Goal: Information Seeking & Learning: Learn about a topic

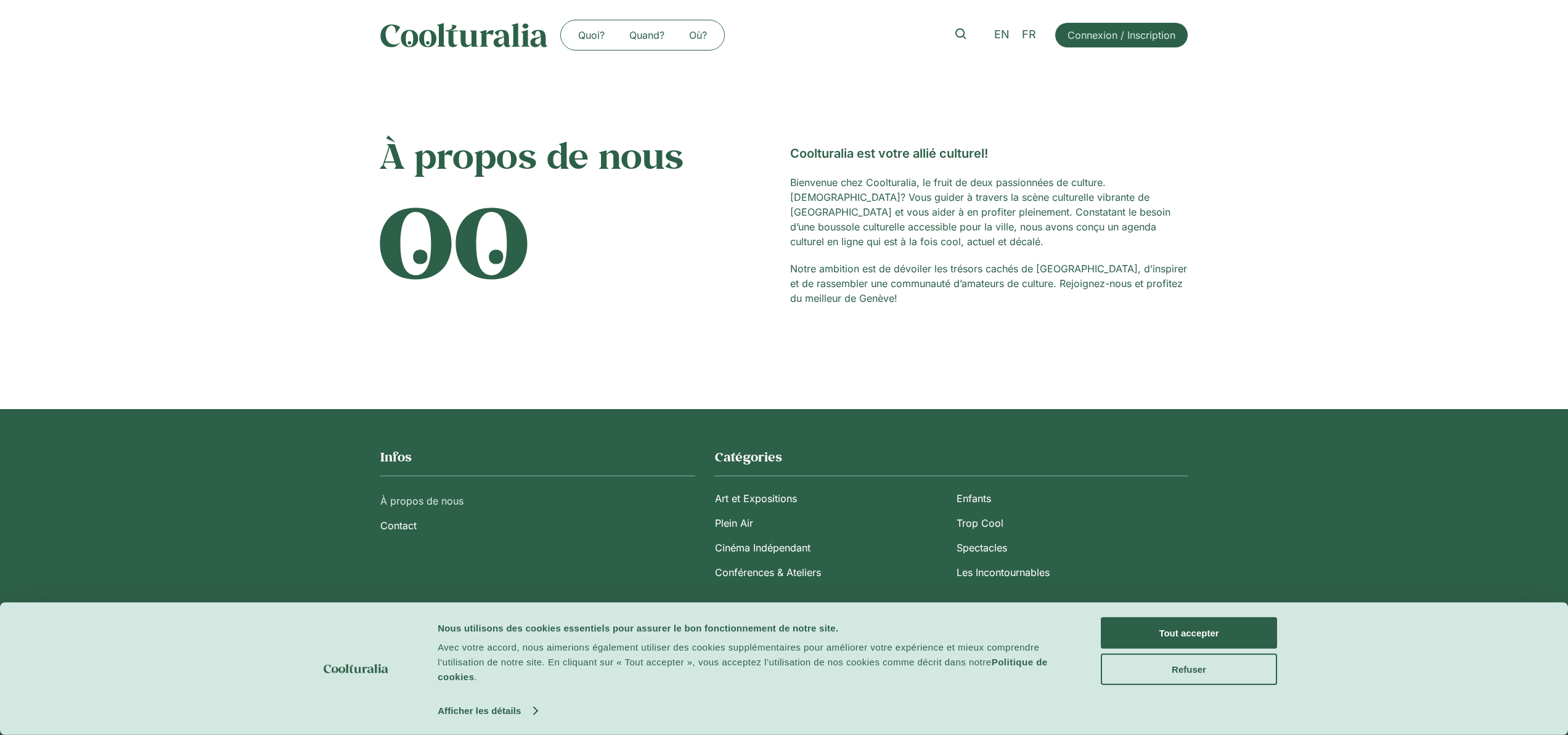
scroll to position [3, 0]
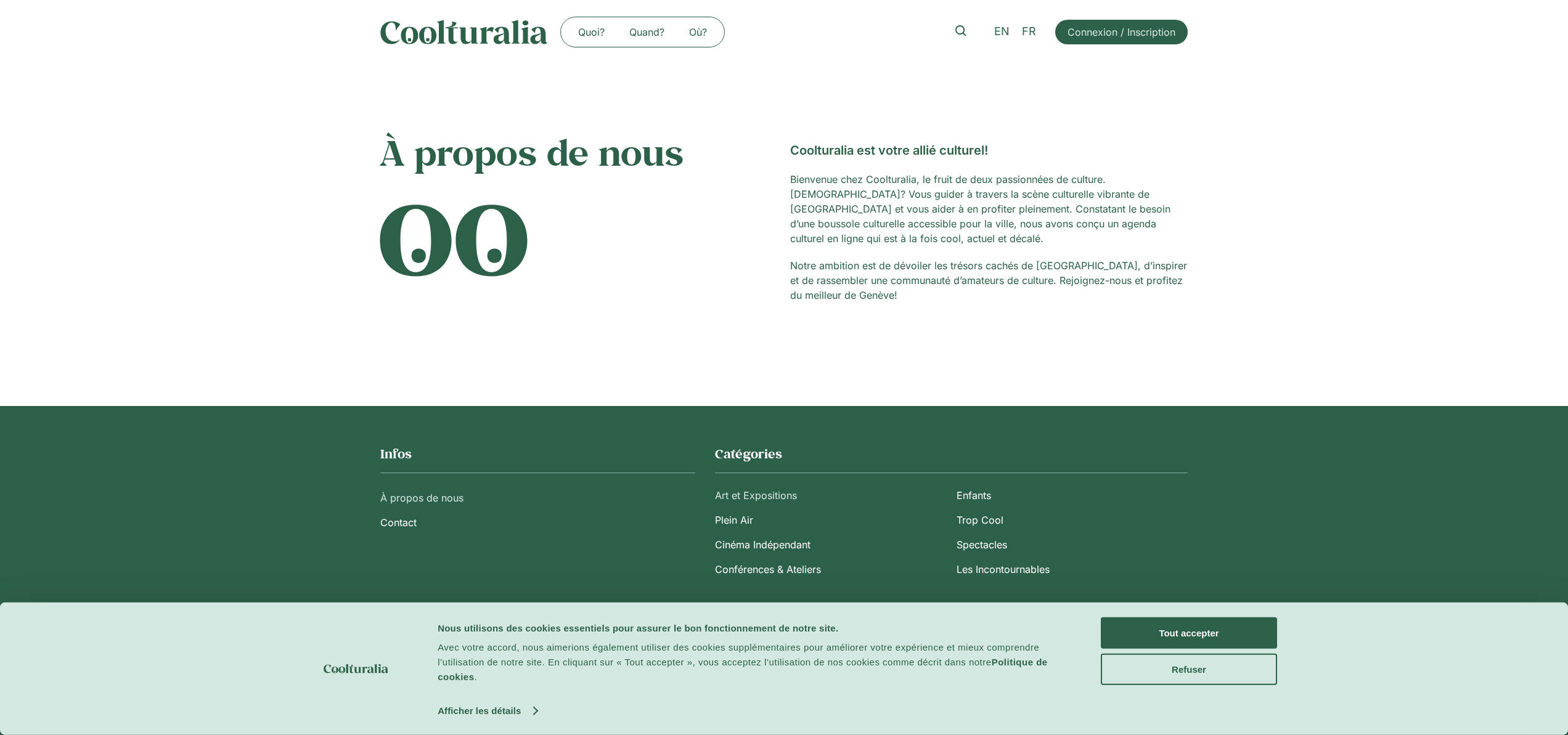
click at [742, 492] on link "Art et Expositions" at bounding box center [830, 496] width 231 height 25
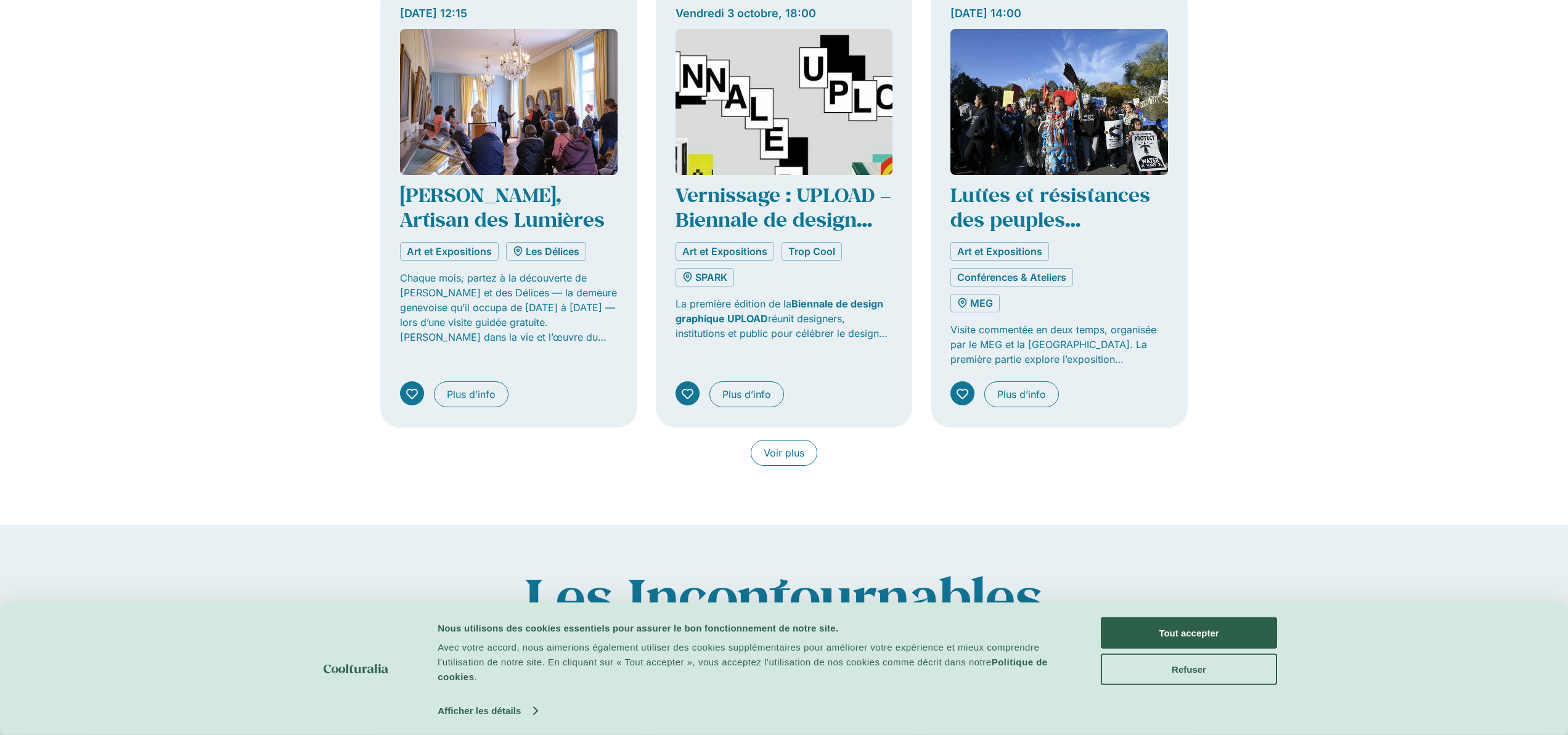
scroll to position [914, 0]
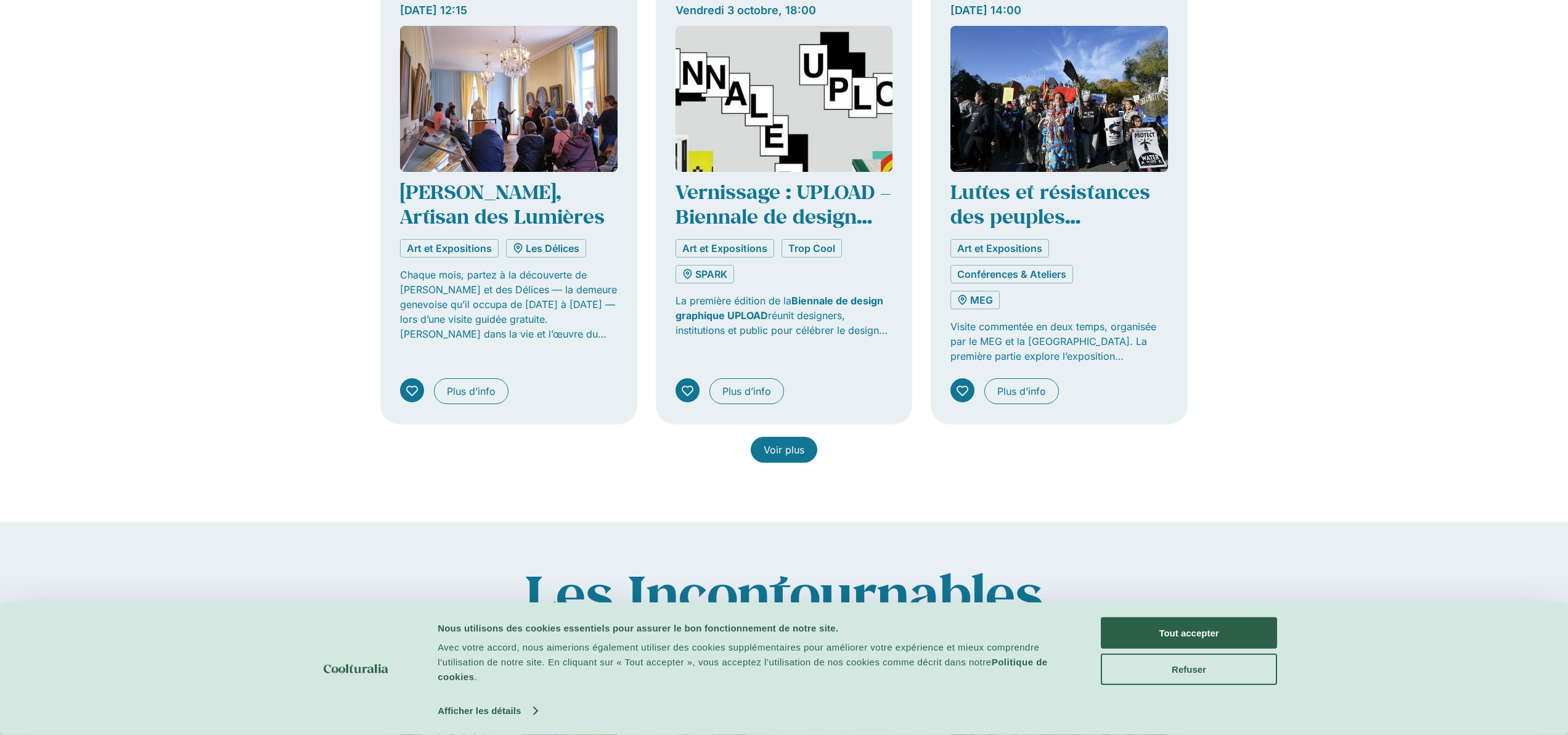
click at [786, 445] on span "Voir plus" at bounding box center [784, 450] width 41 height 15
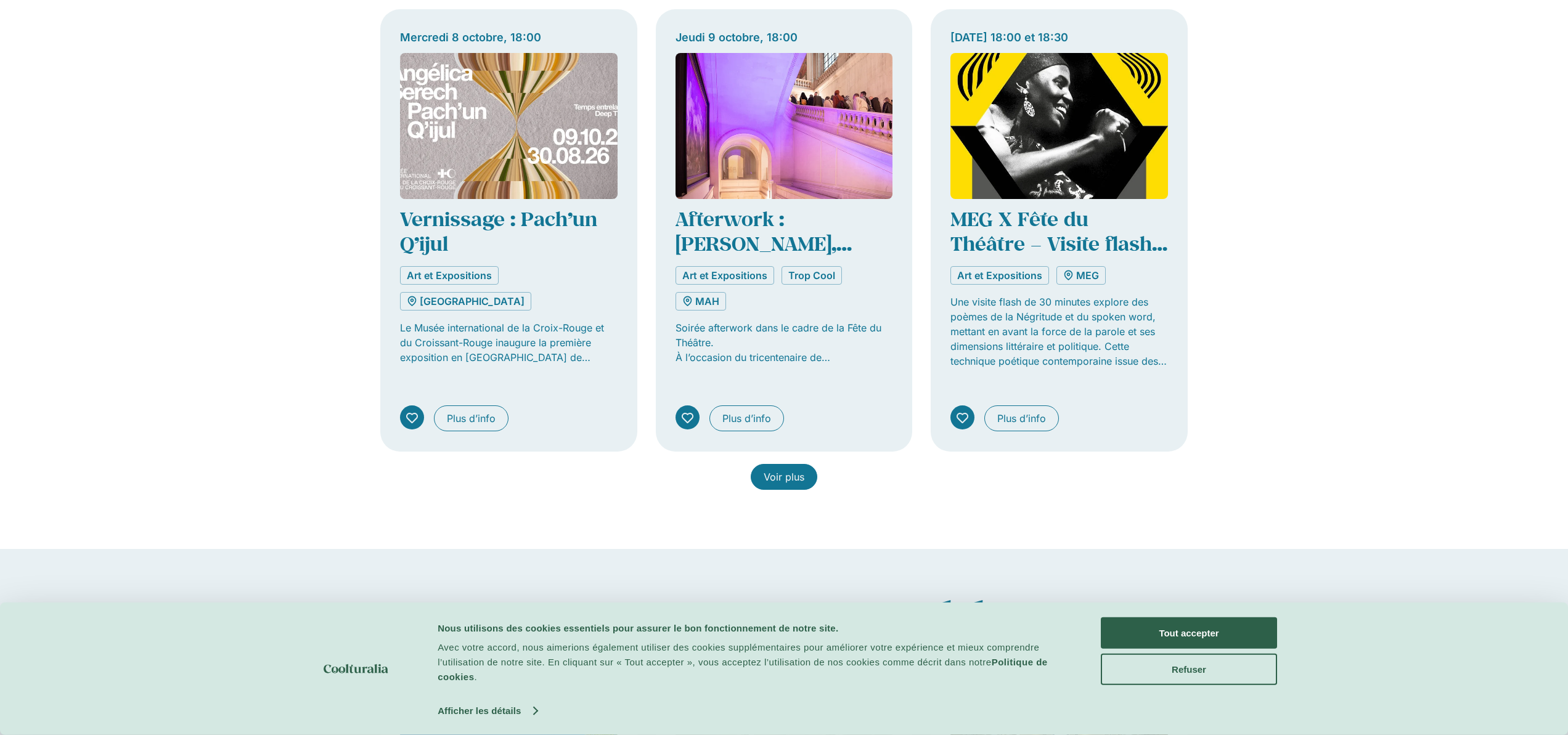
scroll to position [1808, 0]
click at [778, 469] on span "Voir plus" at bounding box center [784, 476] width 41 height 15
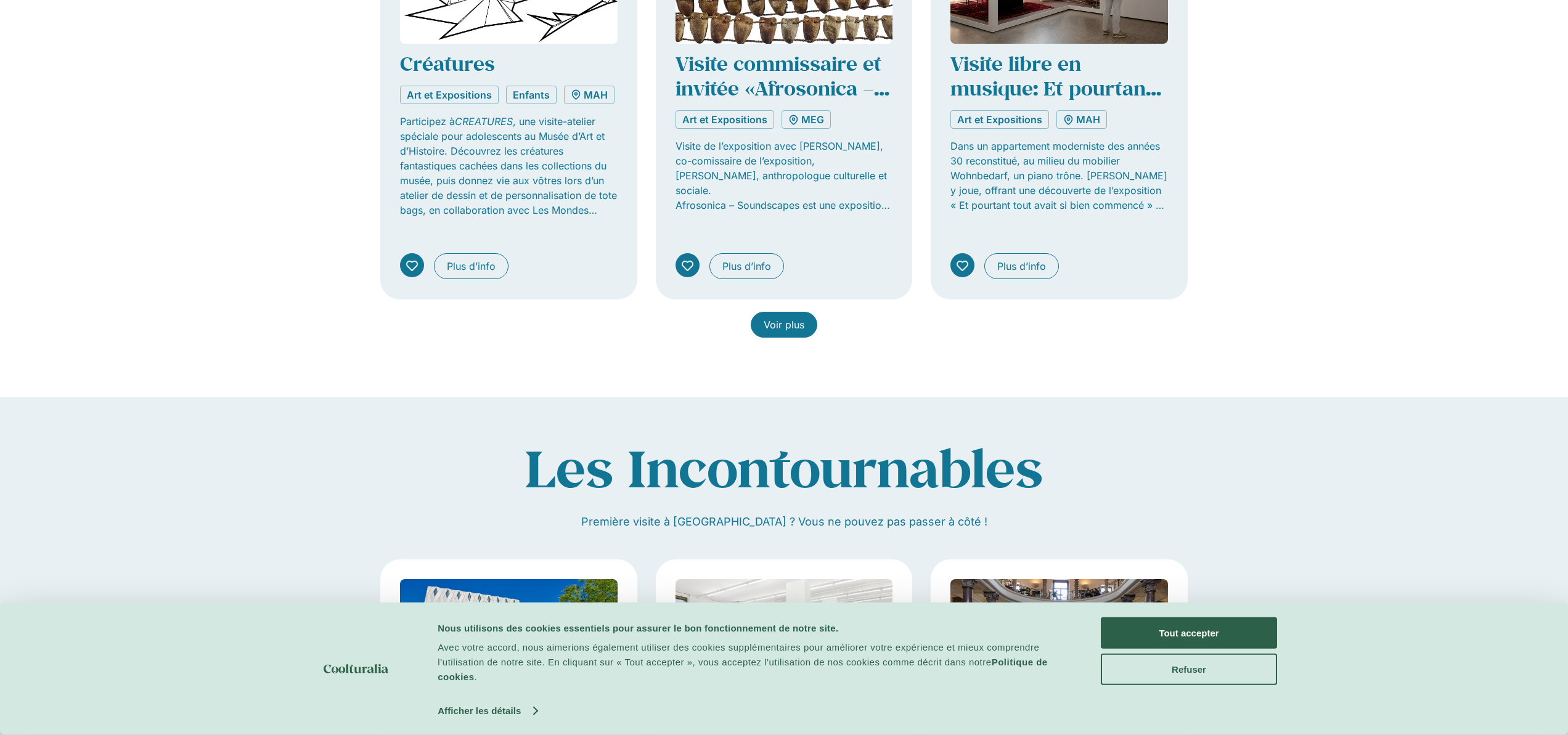
scroll to position [2903, 0]
click at [1193, 669] on button "Refuser" at bounding box center [1189, 669] width 176 height 32
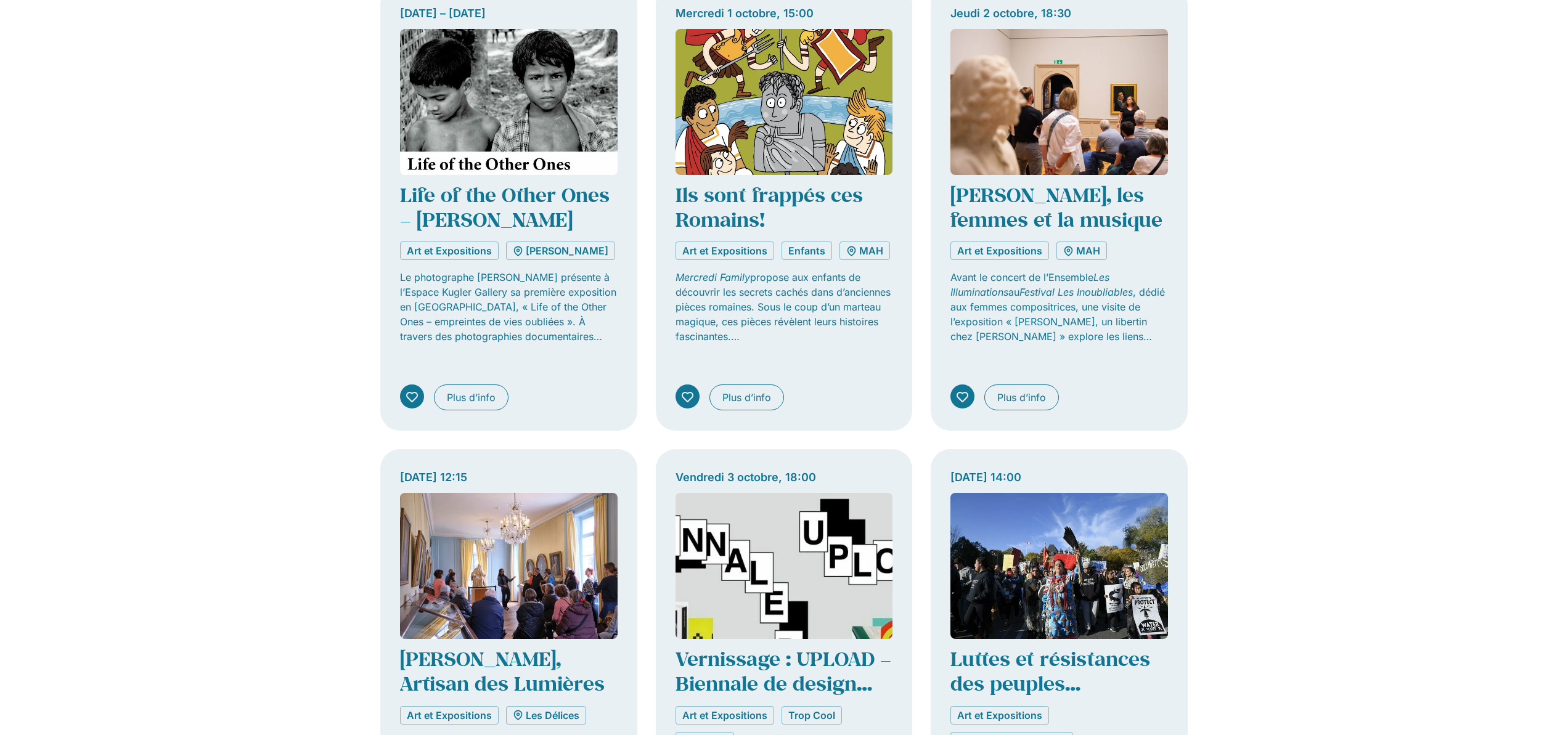
scroll to position [0, 0]
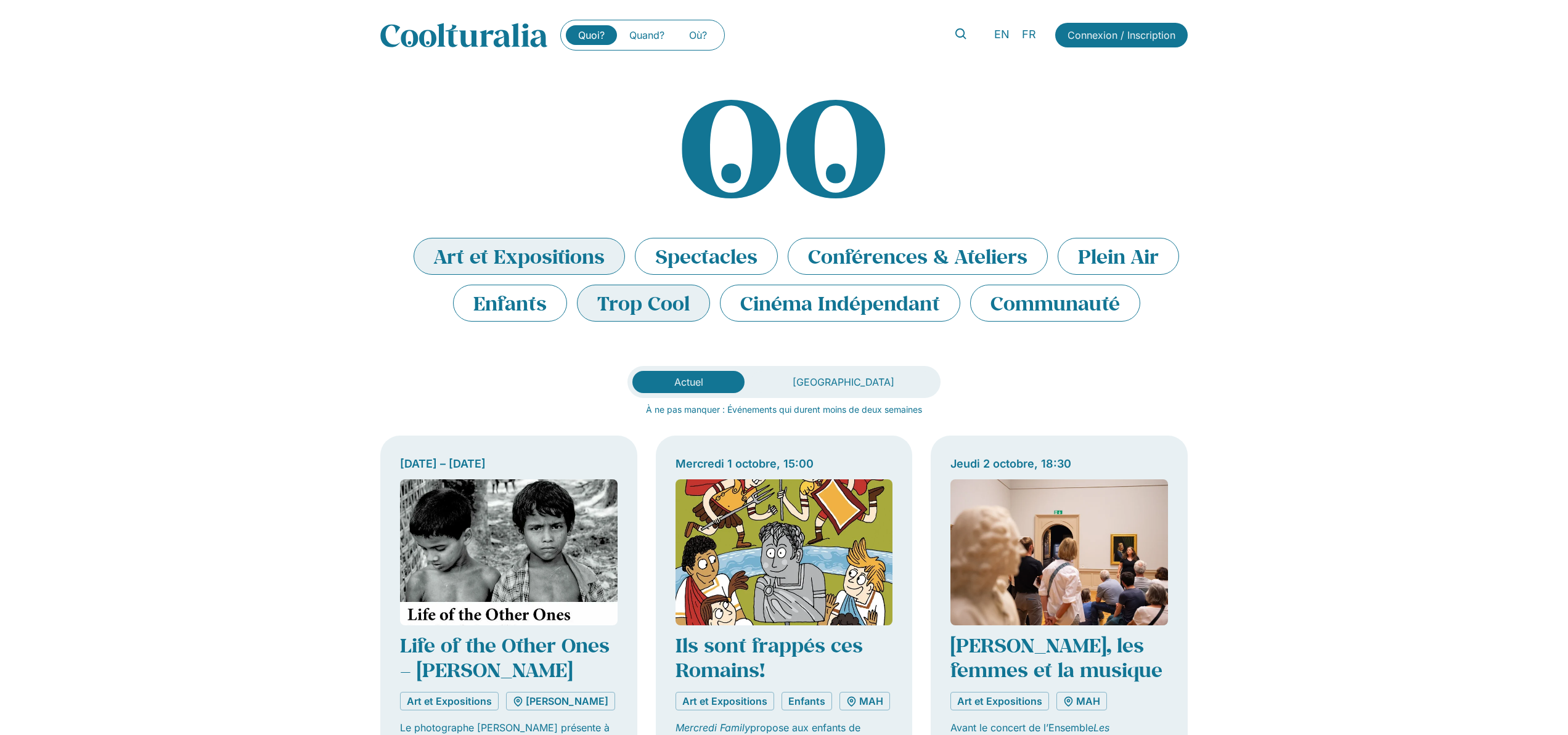
click at [630, 303] on li "Trop Cool" at bounding box center [643, 303] width 133 height 37
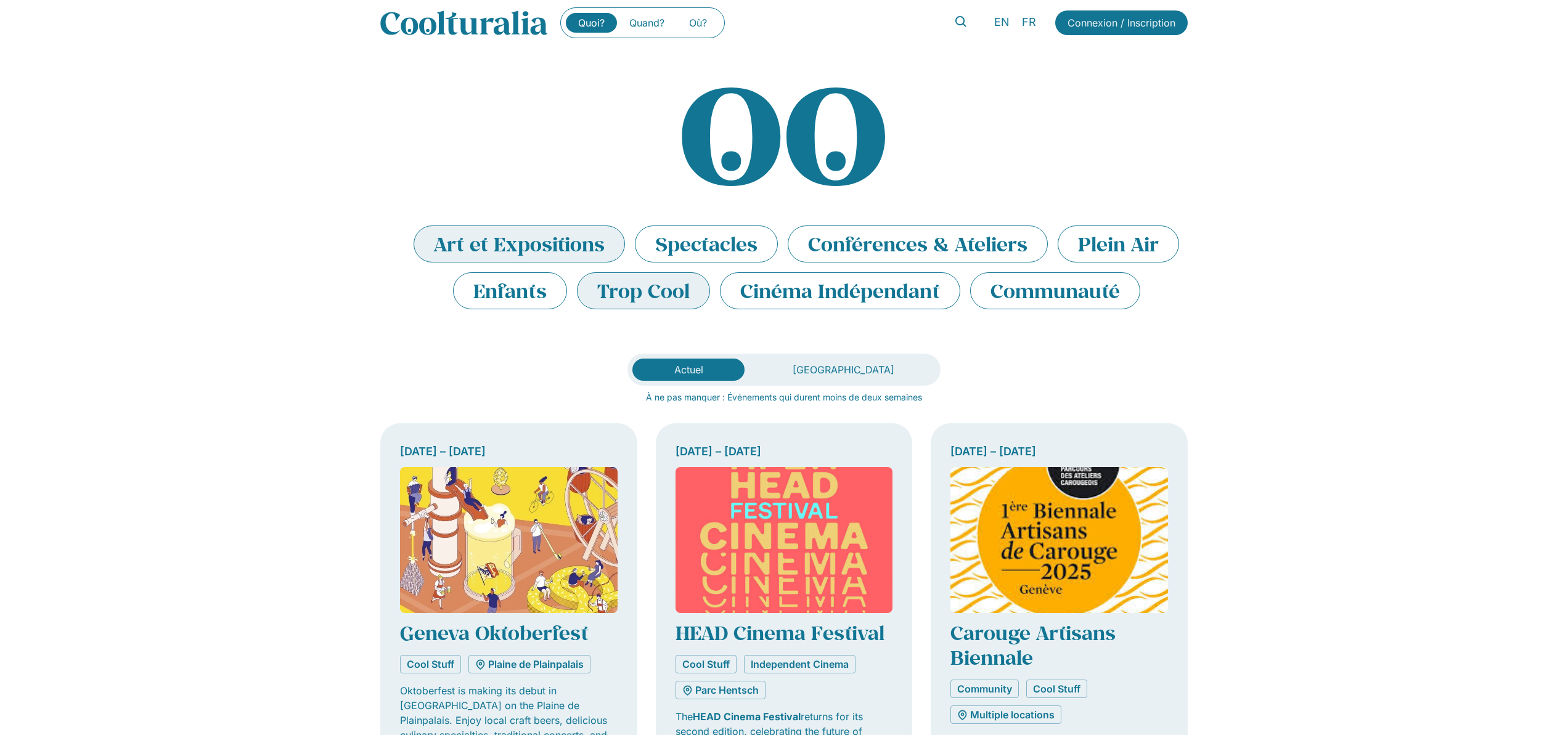
scroll to position [10, 0]
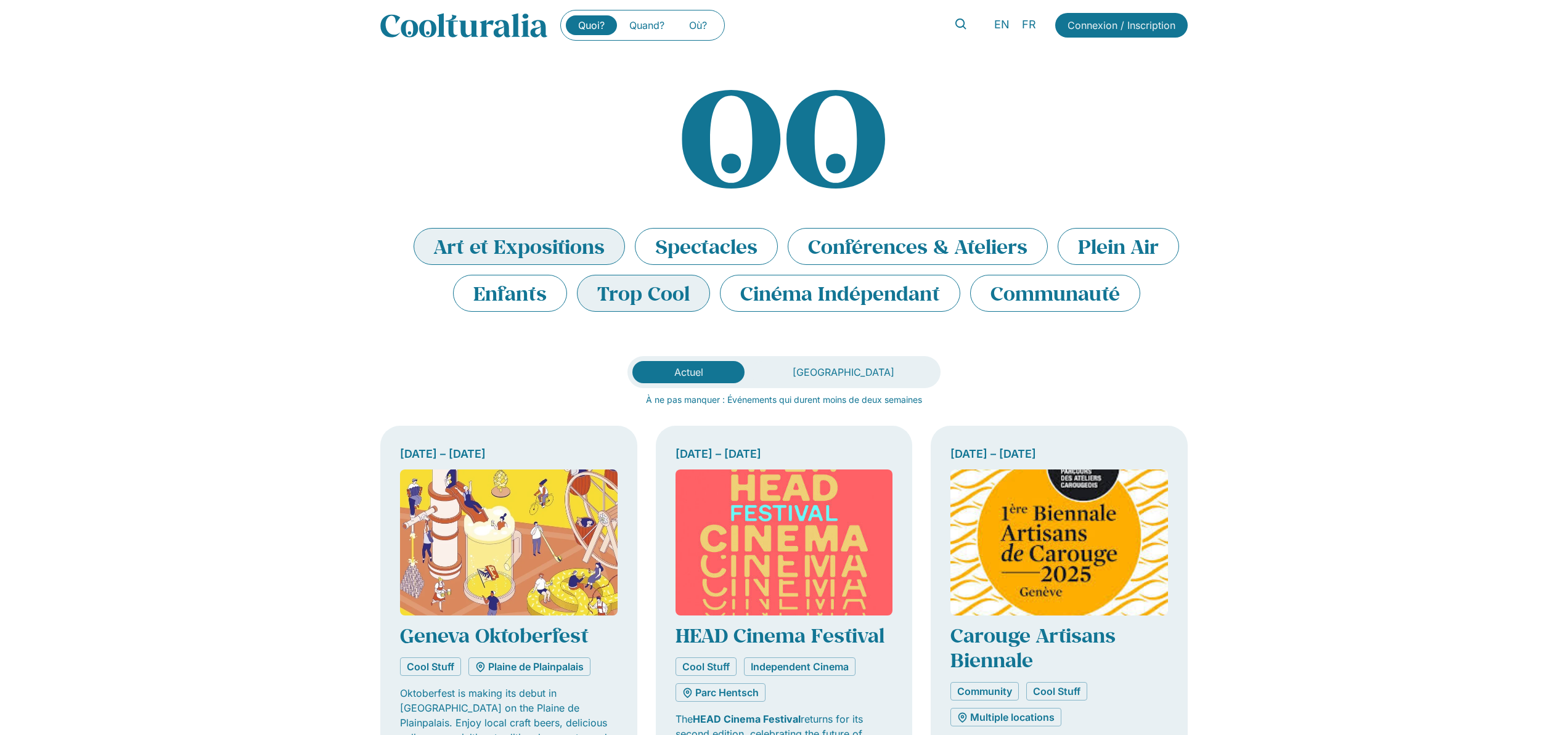
click at [526, 259] on li "Art et Expositions" at bounding box center [519, 246] width 212 height 37
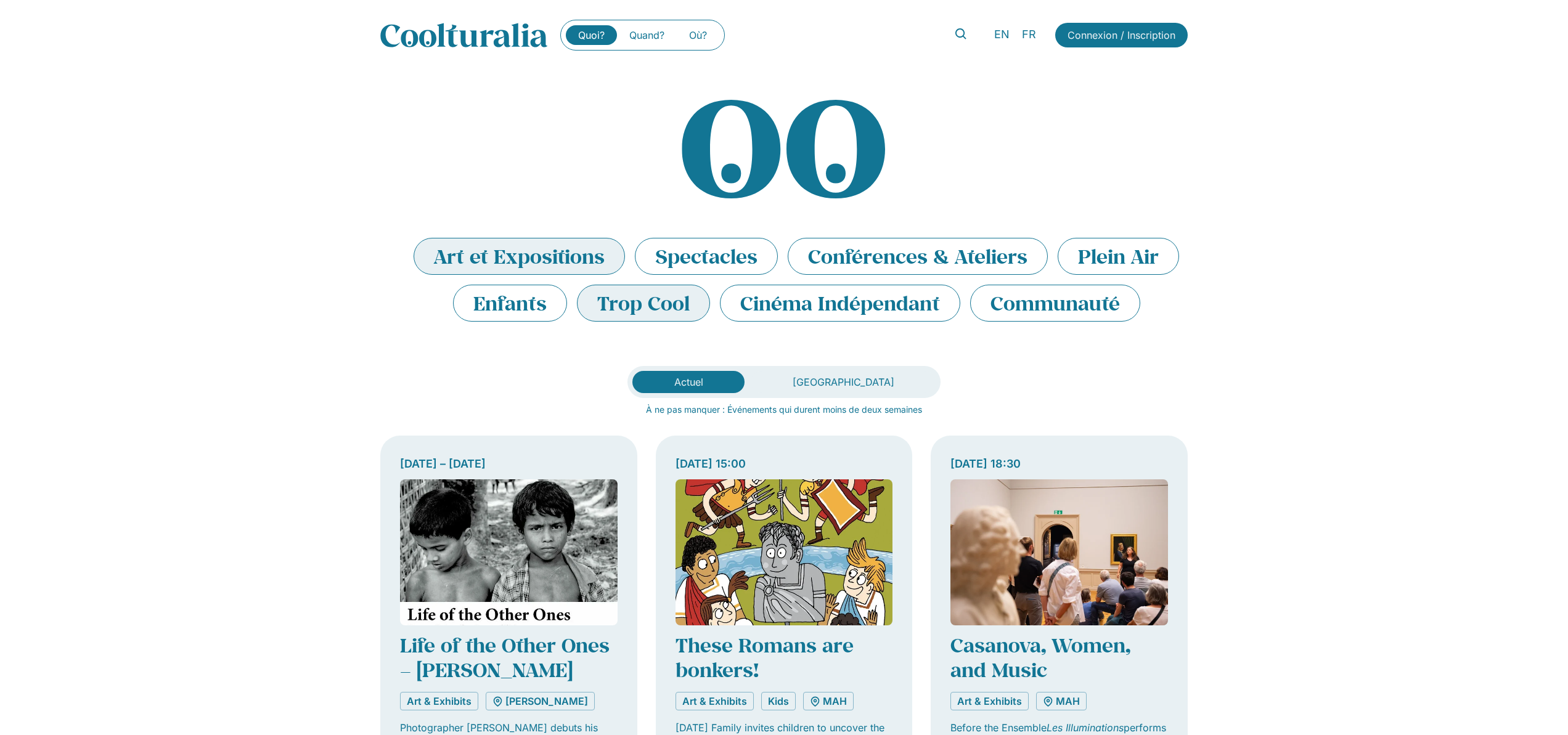
click at [651, 300] on li "Trop Cool" at bounding box center [643, 303] width 133 height 37
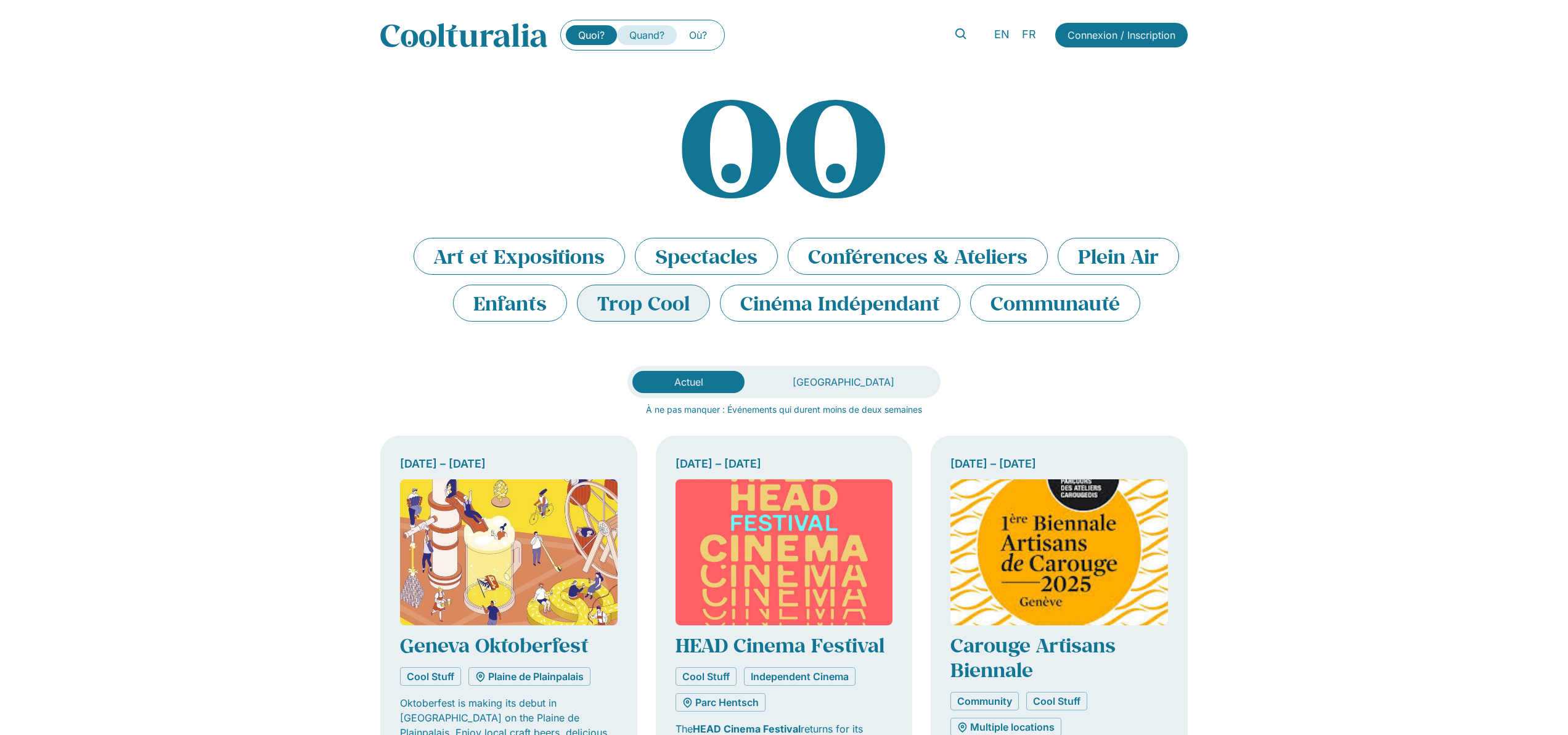
click at [645, 30] on link "Quand?" at bounding box center [647, 35] width 60 height 20
